Goal: Task Accomplishment & Management: Manage account settings

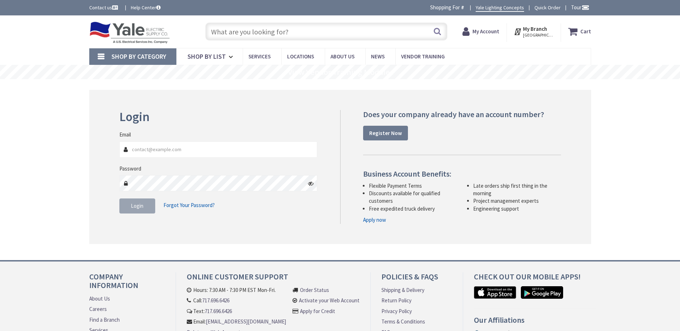
type input "[EMAIL_ADDRESS][DOMAIN_NAME]"
click at [131, 206] on span "Login" at bounding box center [137, 205] width 13 height 7
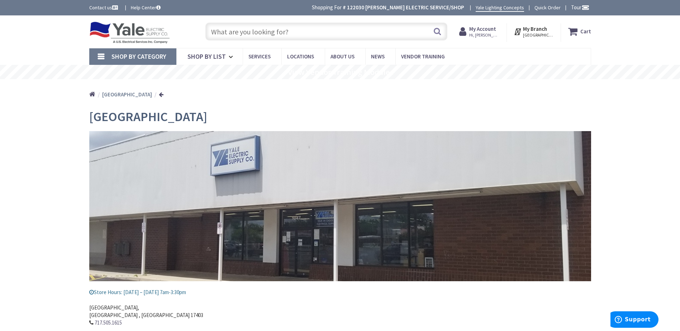
click at [285, 26] on input "text" at bounding box center [326, 32] width 242 height 18
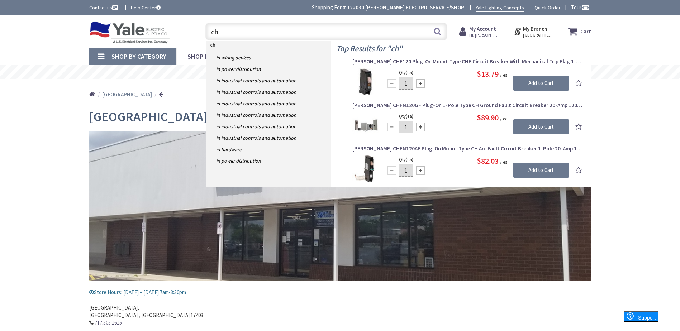
type input "c"
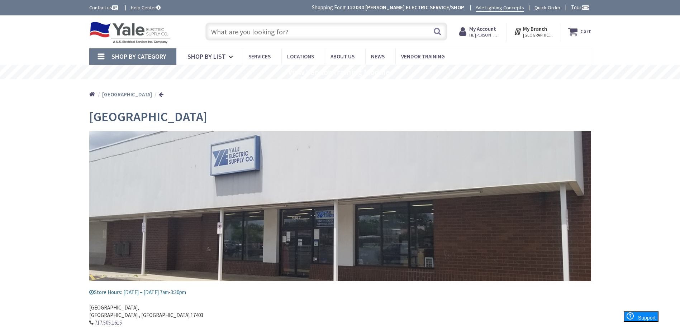
click at [123, 53] on span "Shop By Category" at bounding box center [138, 56] width 55 height 8
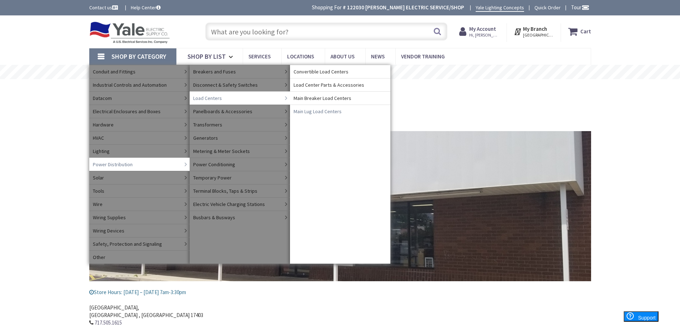
click at [322, 111] on span "Main Lug Load Centers" at bounding box center [317, 111] width 48 height 7
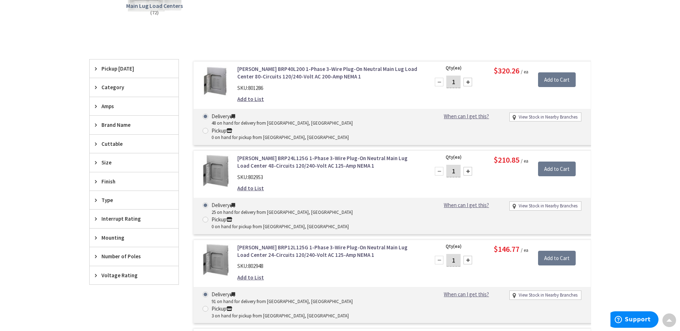
scroll to position [179, 0]
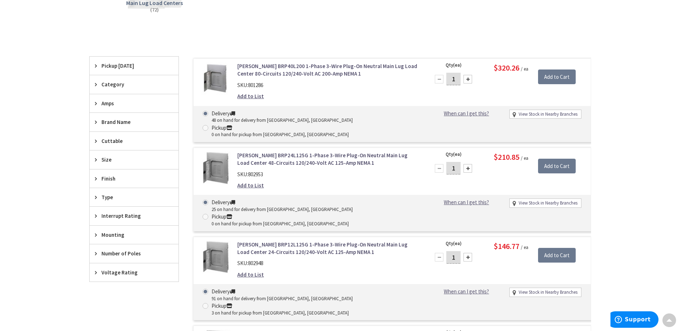
click at [96, 255] on icon at bounding box center [97, 253] width 5 height 5
click at [98, 199] on icon at bounding box center [97, 197] width 5 height 5
click at [94, 161] on div "Size" at bounding box center [134, 159] width 89 height 18
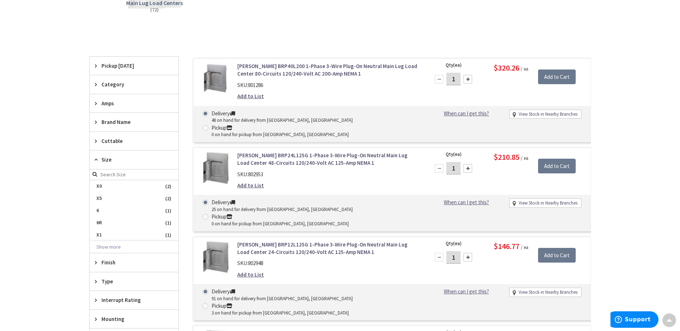
click at [94, 161] on div "Size" at bounding box center [134, 159] width 89 height 19
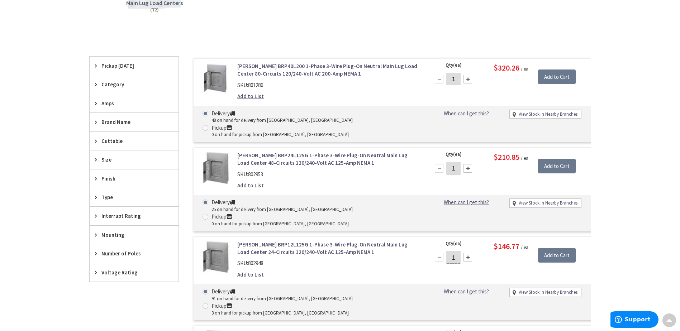
click at [96, 120] on icon at bounding box center [97, 121] width 5 height 5
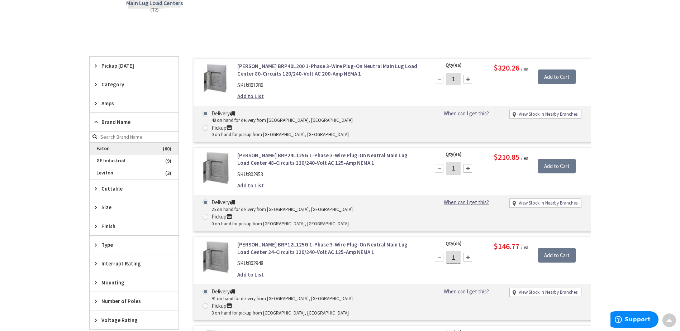
click at [111, 150] on span "Eaton" at bounding box center [134, 149] width 89 height 12
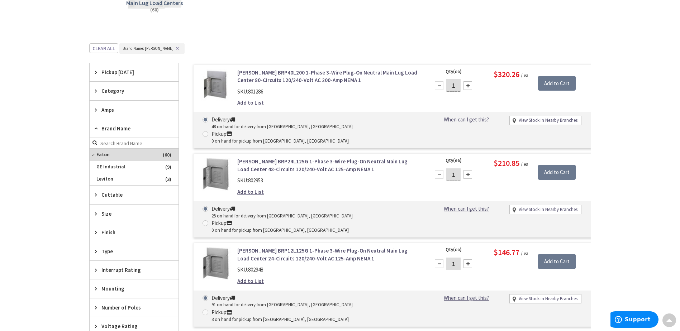
click at [95, 89] on icon at bounding box center [97, 90] width 5 height 5
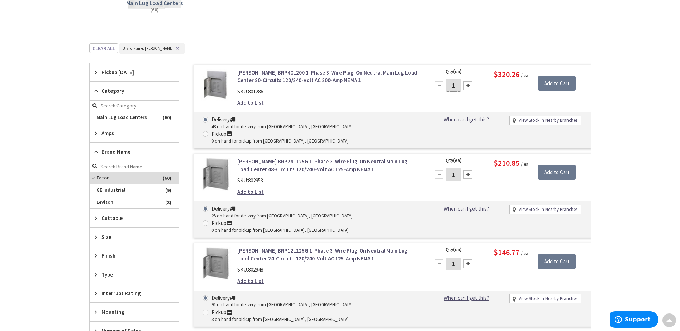
click at [98, 131] on icon at bounding box center [97, 132] width 5 height 5
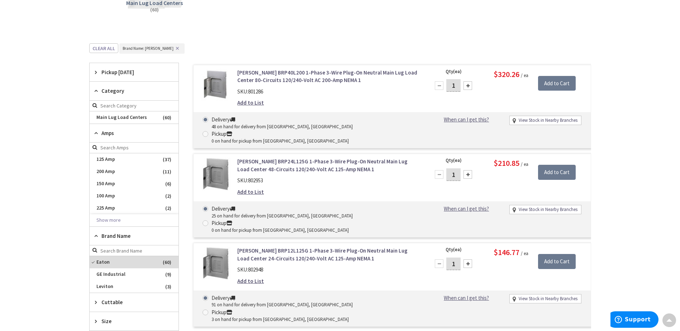
click at [60, 168] on div "Skip to Content Toggle Nav Search Cart My Cart Close" at bounding box center [340, 249] width 680 height 826
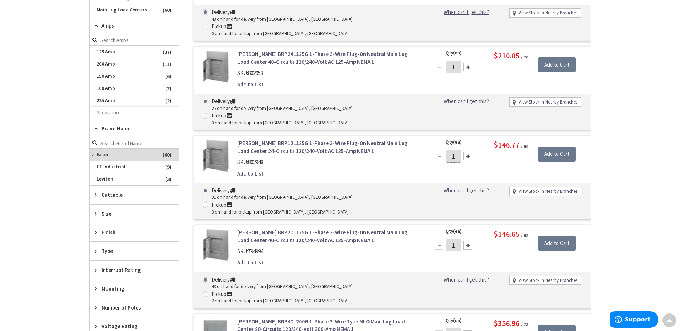
scroll to position [322, 0]
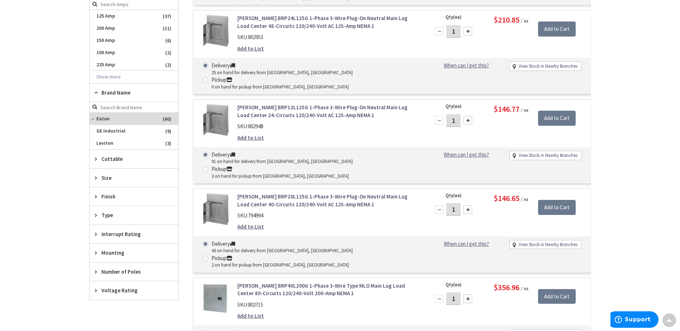
click at [97, 177] on icon at bounding box center [97, 177] width 5 height 5
click at [94, 215] on div "Type" at bounding box center [134, 215] width 89 height 18
click at [96, 210] on div "Type" at bounding box center [134, 215] width 89 height 19
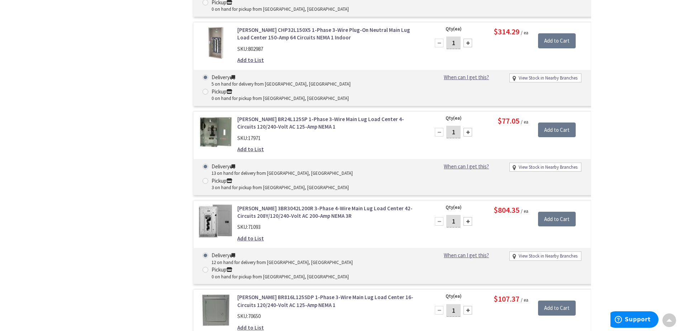
scroll to position [1827, 0]
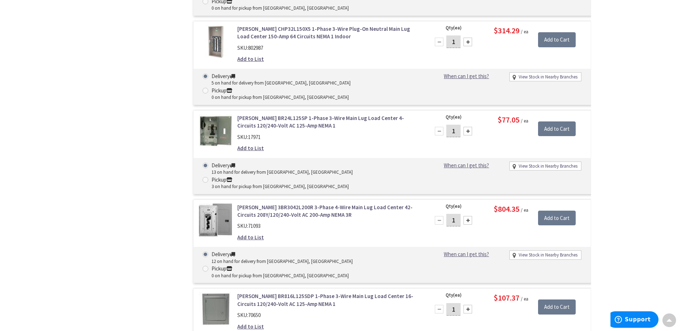
drag, startPoint x: 360, startPoint y: 238, endPoint x: 359, endPoint y: 248, distance: 10.5
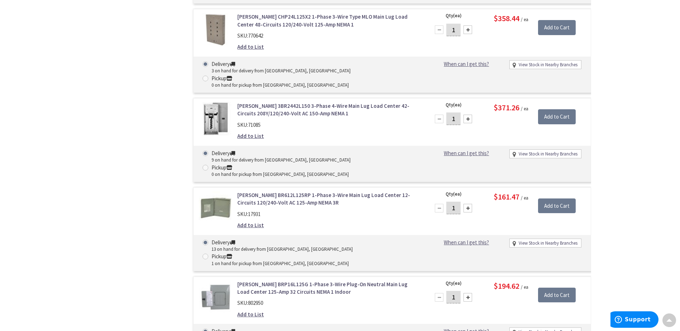
scroll to position [2185, 0]
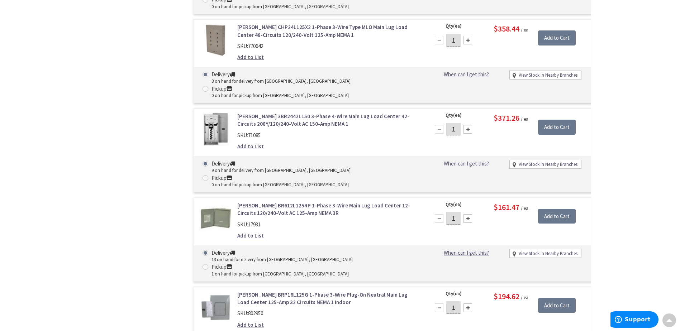
drag, startPoint x: 387, startPoint y: 290, endPoint x: 88, endPoint y: 237, distance: 304.1
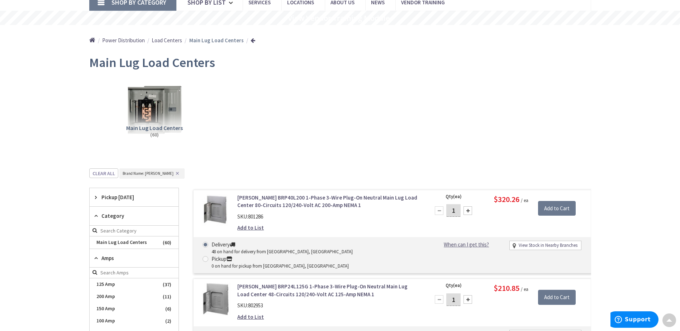
scroll to position [0, 0]
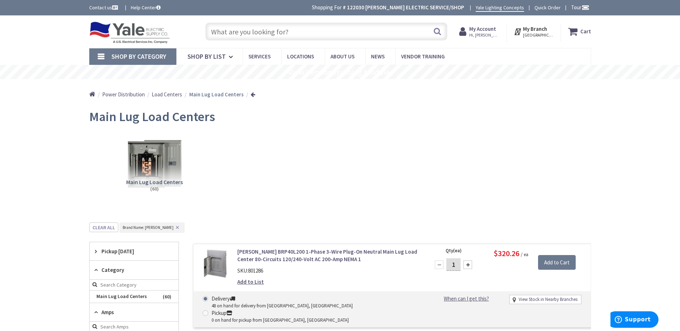
click at [239, 32] on input "text" at bounding box center [326, 32] width 242 height 18
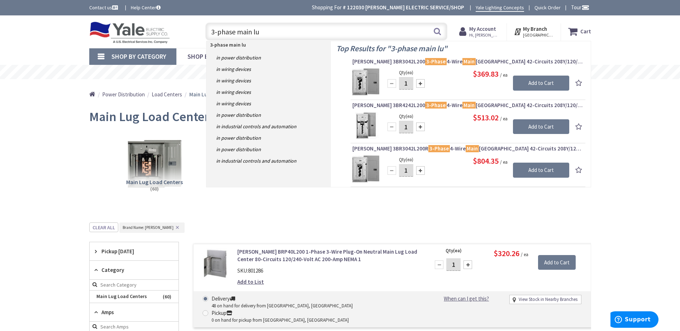
type input "3-phase main lug"
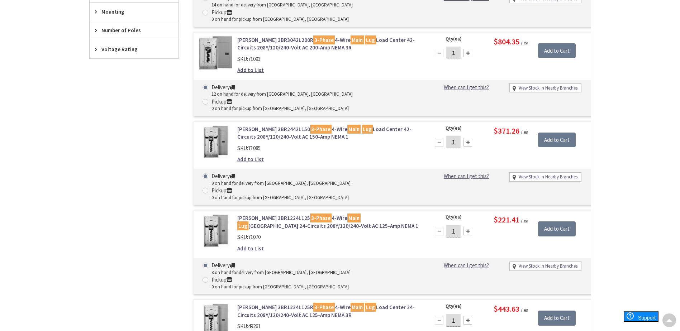
scroll to position [143, 0]
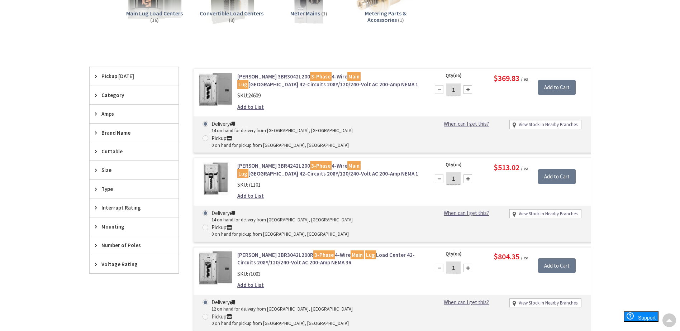
click at [97, 133] on icon at bounding box center [97, 132] width 5 height 5
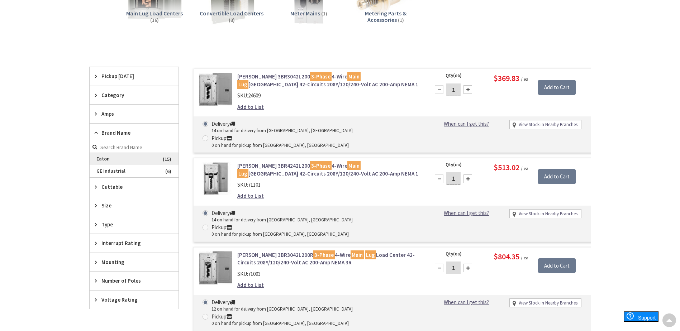
click at [120, 157] on span "Eaton" at bounding box center [134, 159] width 89 height 12
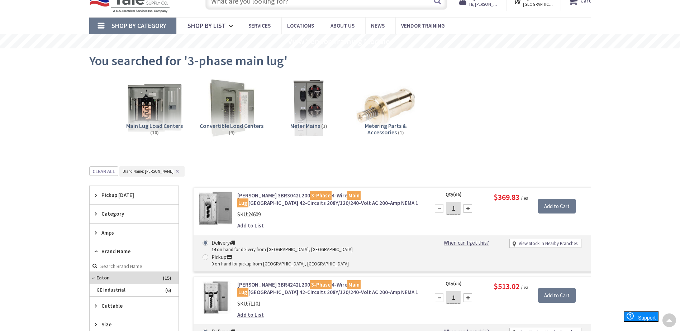
scroll to position [18, 0]
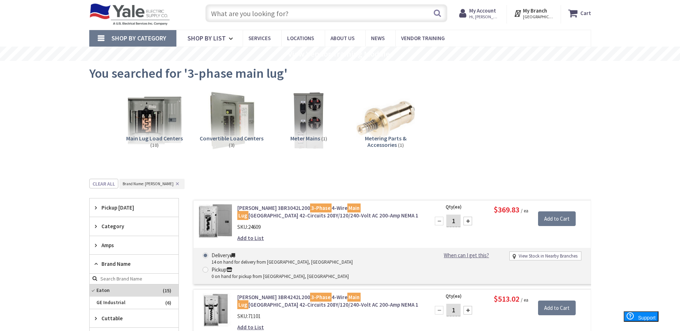
click at [234, 138] on span "Convertible Load Centers" at bounding box center [232, 138] width 64 height 7
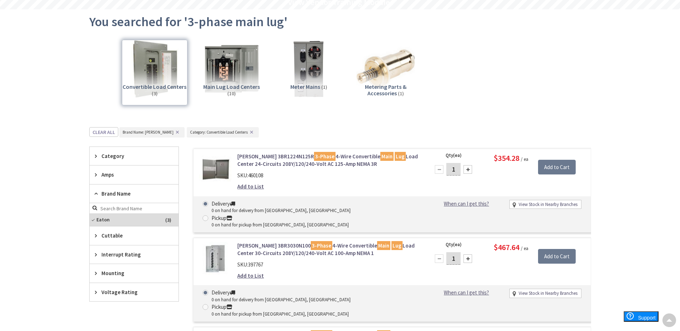
scroll to position [0, 0]
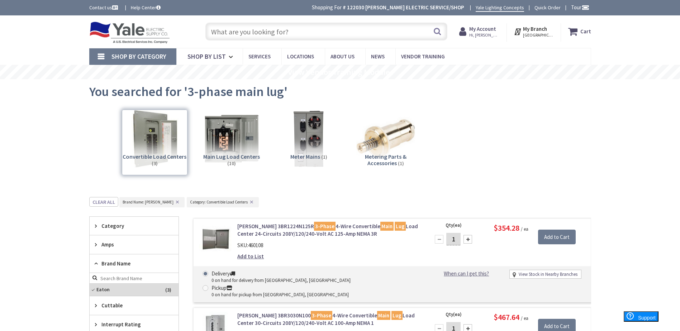
click at [493, 28] on strong "My Account" at bounding box center [482, 28] width 27 height 7
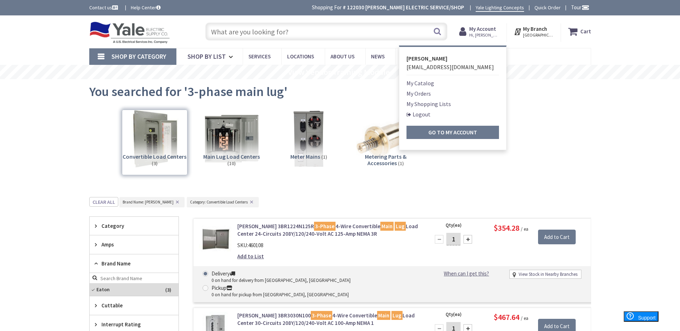
click at [431, 92] on link "My Orders" at bounding box center [418, 93] width 24 height 9
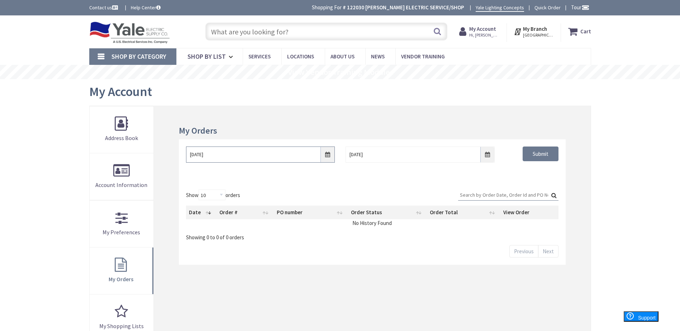
click at [325, 156] on input "[DATE]" at bounding box center [260, 155] width 149 height 16
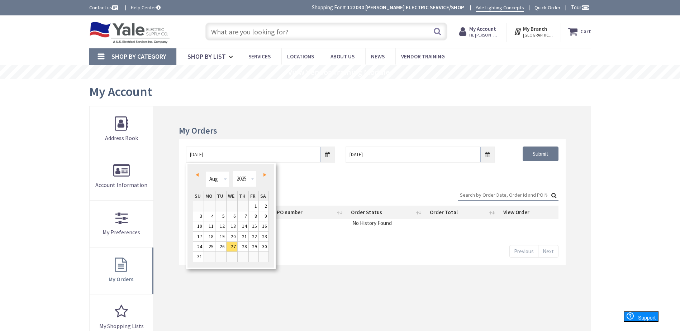
click at [196, 174] on span "Prev" at bounding box center [197, 175] width 3 height 4
click at [197, 173] on span "Prev" at bounding box center [197, 175] width 3 height 4
click at [197, 173] on link "Prev" at bounding box center [198, 175] width 10 height 10
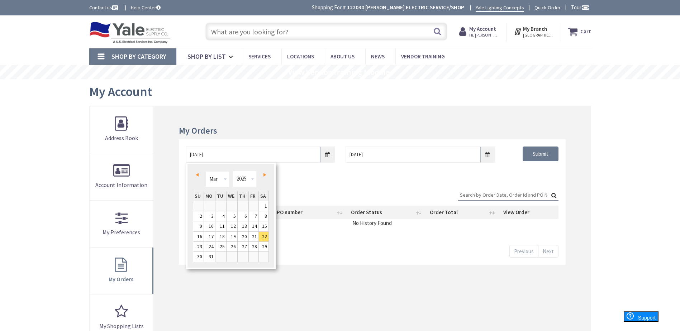
click at [197, 173] on link "Prev" at bounding box center [198, 175] width 10 height 10
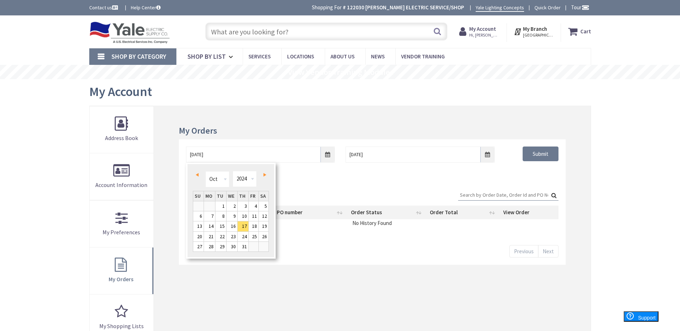
click at [197, 173] on link "Prev" at bounding box center [198, 175] width 10 height 10
click at [197, 172] on link "Prev" at bounding box center [198, 175] width 10 height 10
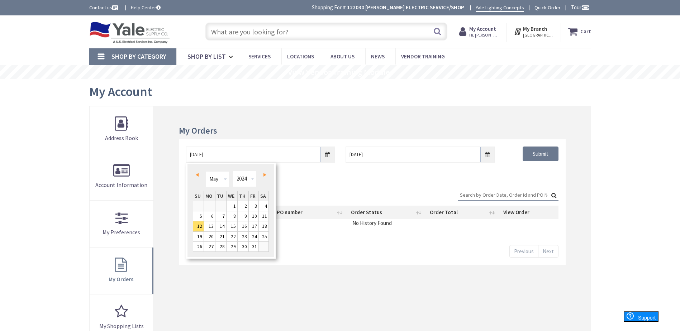
click at [197, 172] on link "Prev" at bounding box center [198, 175] width 10 height 10
click at [212, 207] on link "1" at bounding box center [209, 206] width 11 height 10
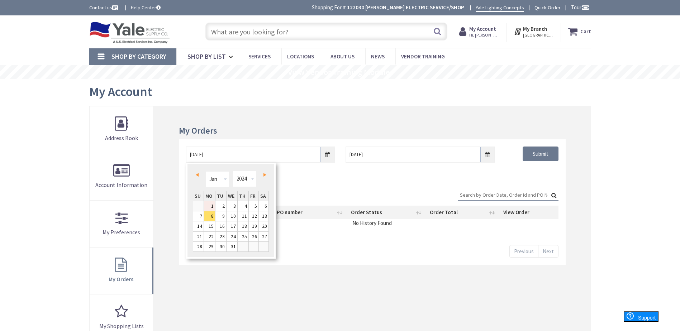
type input "01/01/2024"
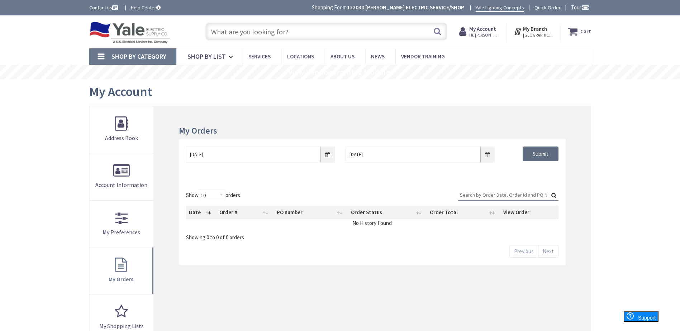
click at [546, 150] on input "Submit" at bounding box center [540, 154] width 36 height 15
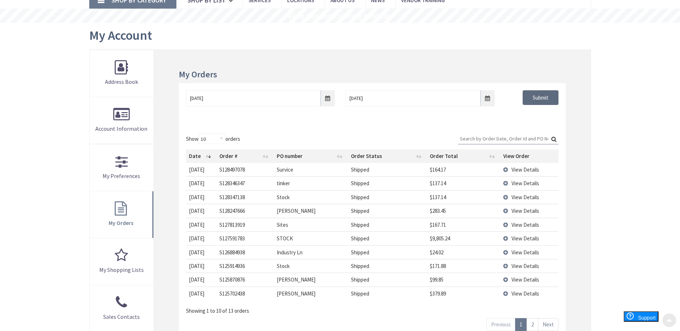
scroll to position [72, 0]
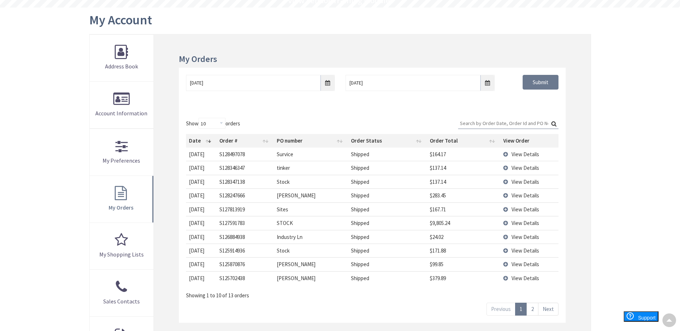
click at [531, 309] on link "2" at bounding box center [532, 309] width 12 height 13
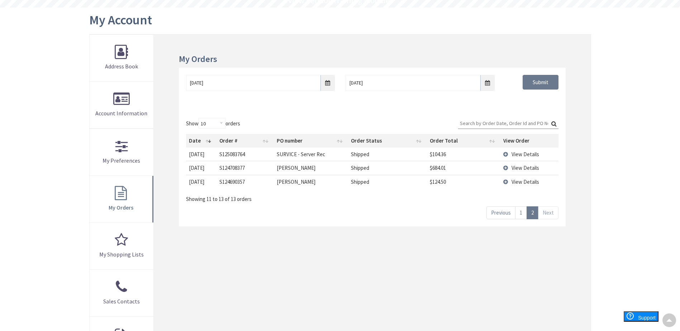
click at [508, 155] on td "View Details" at bounding box center [529, 154] width 58 height 13
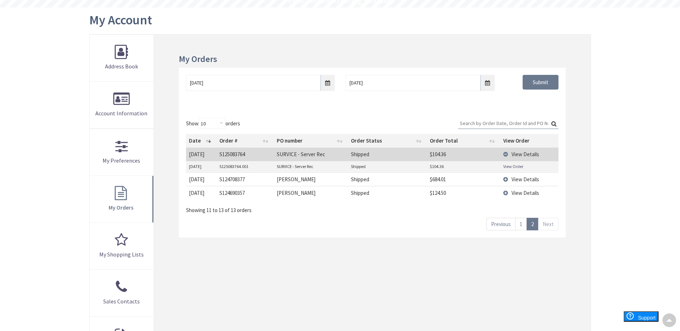
click at [511, 166] on link "View Order" at bounding box center [513, 166] width 20 height 6
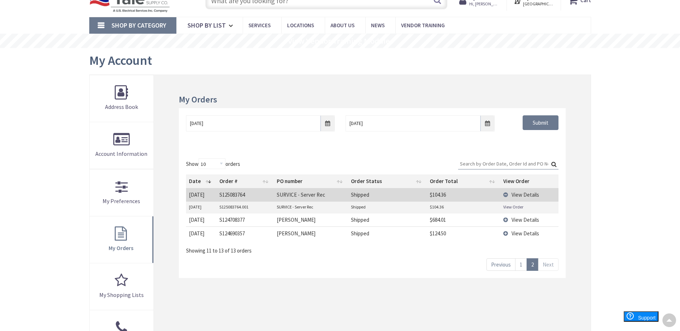
scroll to position [0, 0]
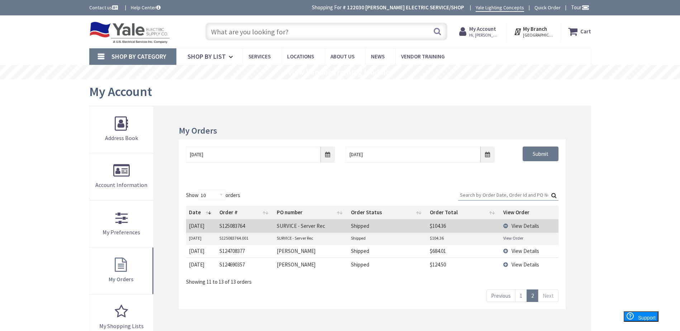
drag, startPoint x: 271, startPoint y: 38, endPoint x: 280, endPoint y: 35, distance: 9.3
click at [271, 38] on input "text" at bounding box center [326, 32] width 242 height 18
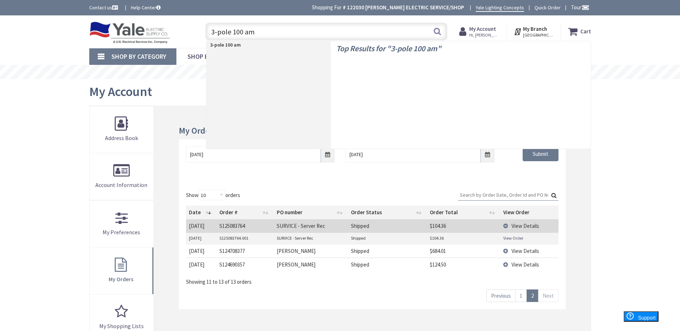
type input "3-pole 100 amp"
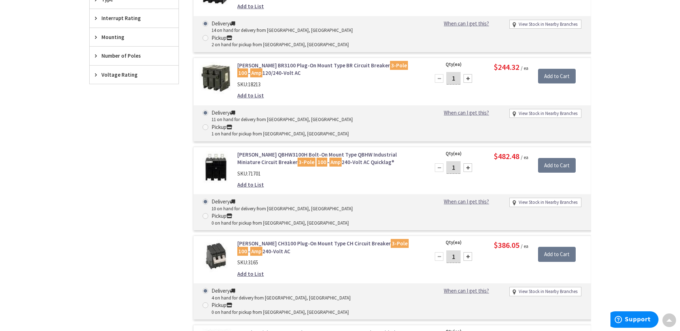
scroll to position [394, 0]
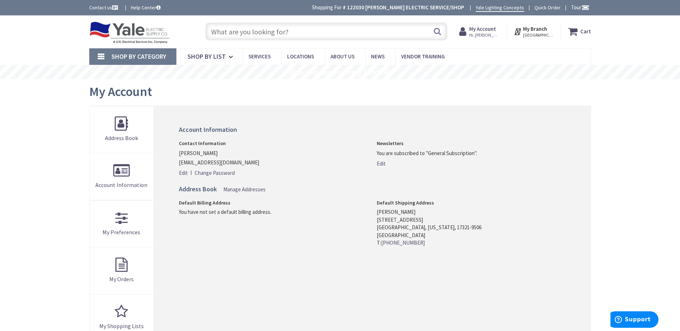
click at [284, 29] on input "text" at bounding box center [326, 32] width 242 height 18
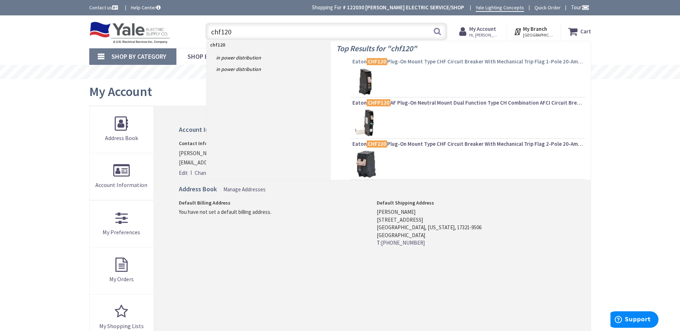
type input "chf120"
click at [477, 61] on span "Eaton CHF120 Plug-On Mount Type CHF Circuit Breaker With Mechanical Trip Flag 1…" at bounding box center [467, 61] width 231 height 7
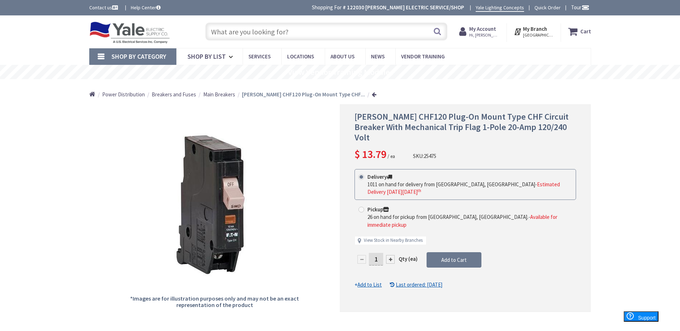
click at [492, 29] on strong "My Account" at bounding box center [482, 28] width 27 height 7
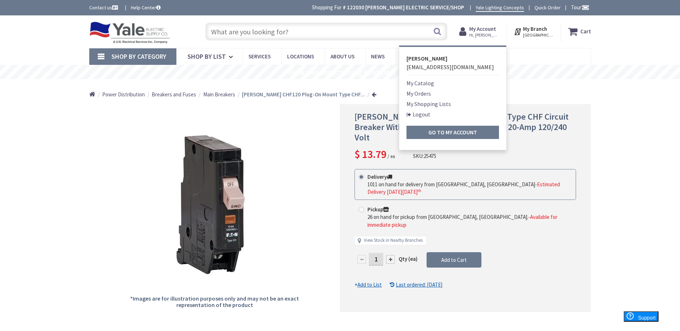
click at [425, 92] on link "My Orders" at bounding box center [418, 93] width 24 height 9
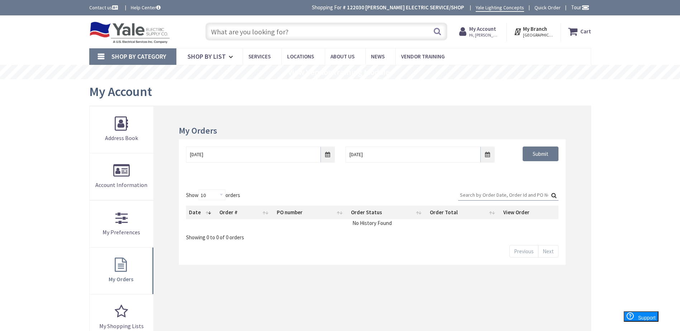
click at [243, 33] on input "text" at bounding box center [326, 32] width 242 height 18
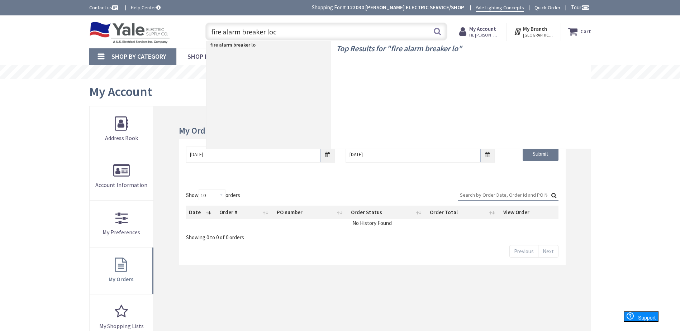
type input "fire alarm breaker lock"
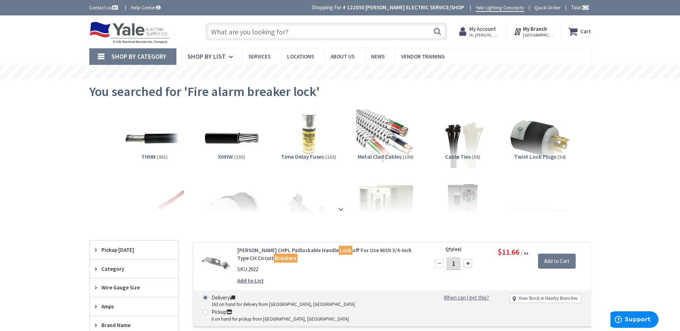
click at [492, 28] on strong "My Account" at bounding box center [482, 28] width 27 height 7
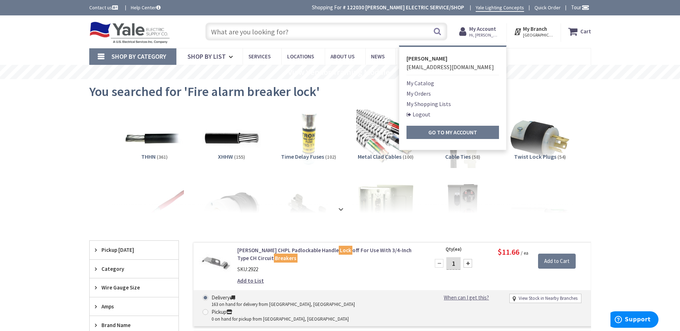
click at [426, 92] on link "My Orders" at bounding box center [418, 93] width 24 height 9
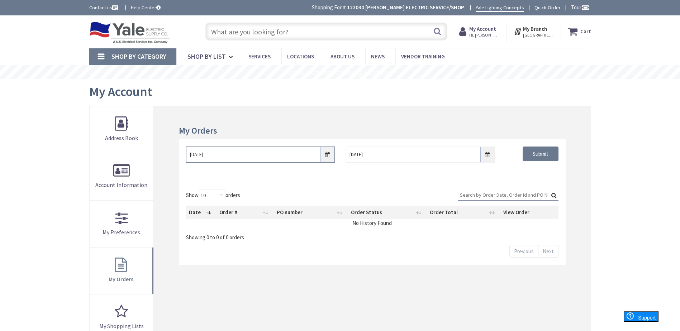
drag, startPoint x: 0, startPoint y: 0, endPoint x: 325, endPoint y: 158, distance: 360.8
click at [325, 158] on input "[DATE]" at bounding box center [260, 155] width 149 height 16
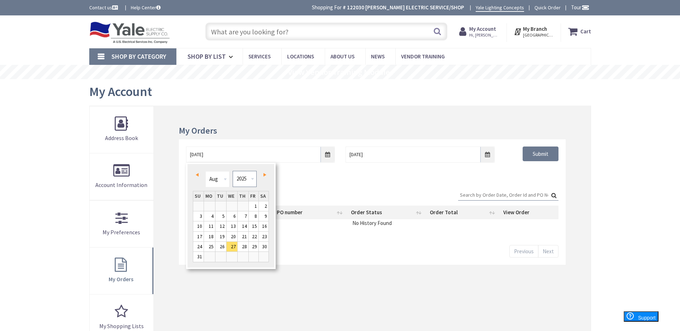
click at [251, 180] on select "1980 1981 1982 1983 1984 1985 1986 1987 1988 1989 1990 1991 1992 1993 1994 1995…" at bounding box center [244, 179] width 24 height 16
type input "[DATE]"
click at [392, 176] on div "[DATE] [DATE] Submit" at bounding box center [372, 160] width 386 height 43
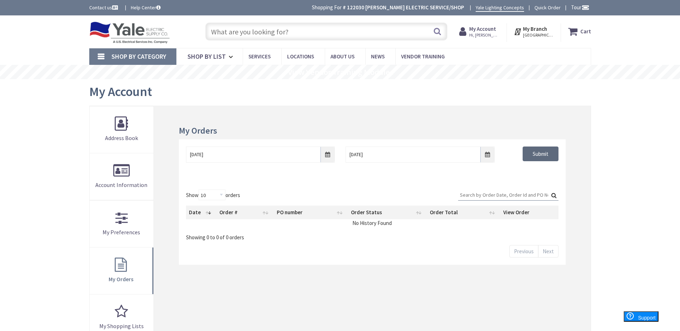
click at [544, 152] on input "Submit" at bounding box center [540, 154] width 36 height 15
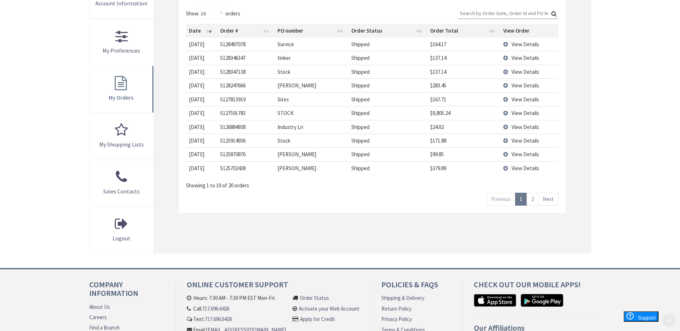
scroll to position [215, 0]
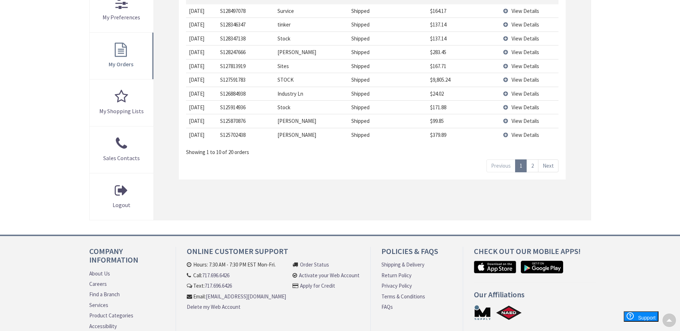
click at [532, 171] on link "2" at bounding box center [532, 165] width 12 height 13
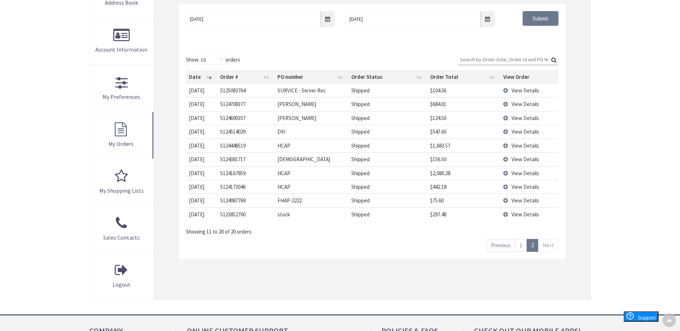
scroll to position [107, 0]
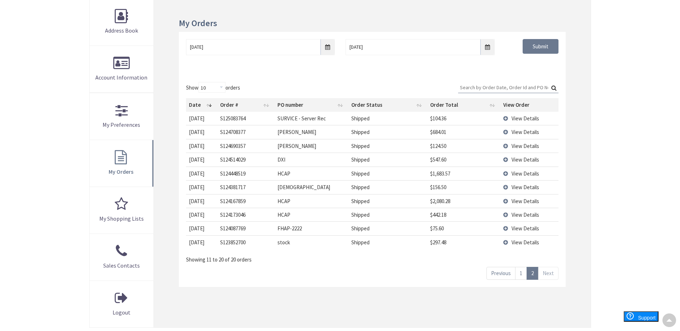
click at [504, 120] on td "View Details" at bounding box center [529, 118] width 58 height 13
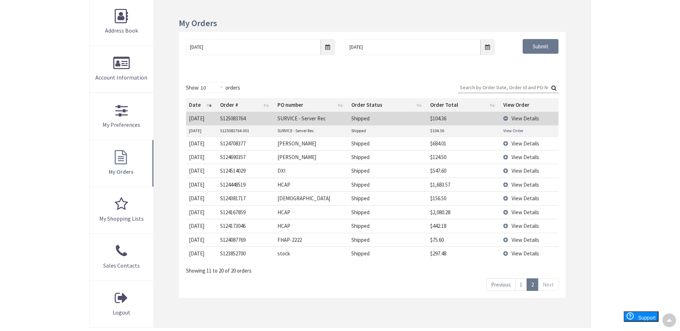
click at [313, 133] on td "SURVICE - Server Rec" at bounding box center [311, 130] width 74 height 11
click at [507, 126] on td "View Order" at bounding box center [529, 130] width 58 height 11
click at [507, 130] on link "View Order" at bounding box center [513, 131] width 20 height 6
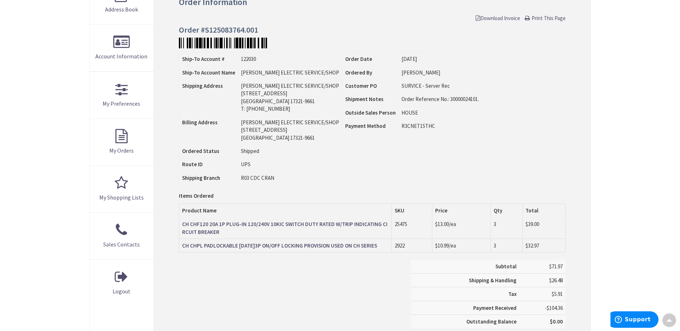
scroll to position [179, 0]
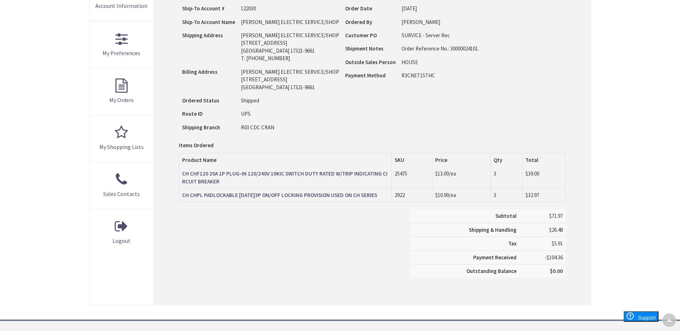
click at [237, 194] on strong "CH CHPL PADLOCKABLE [DATE]3P ON/OFF LOCKING PROVISION USED ON CH SERIES" at bounding box center [279, 195] width 195 height 7
